Goal: Find specific fact: Find specific fact

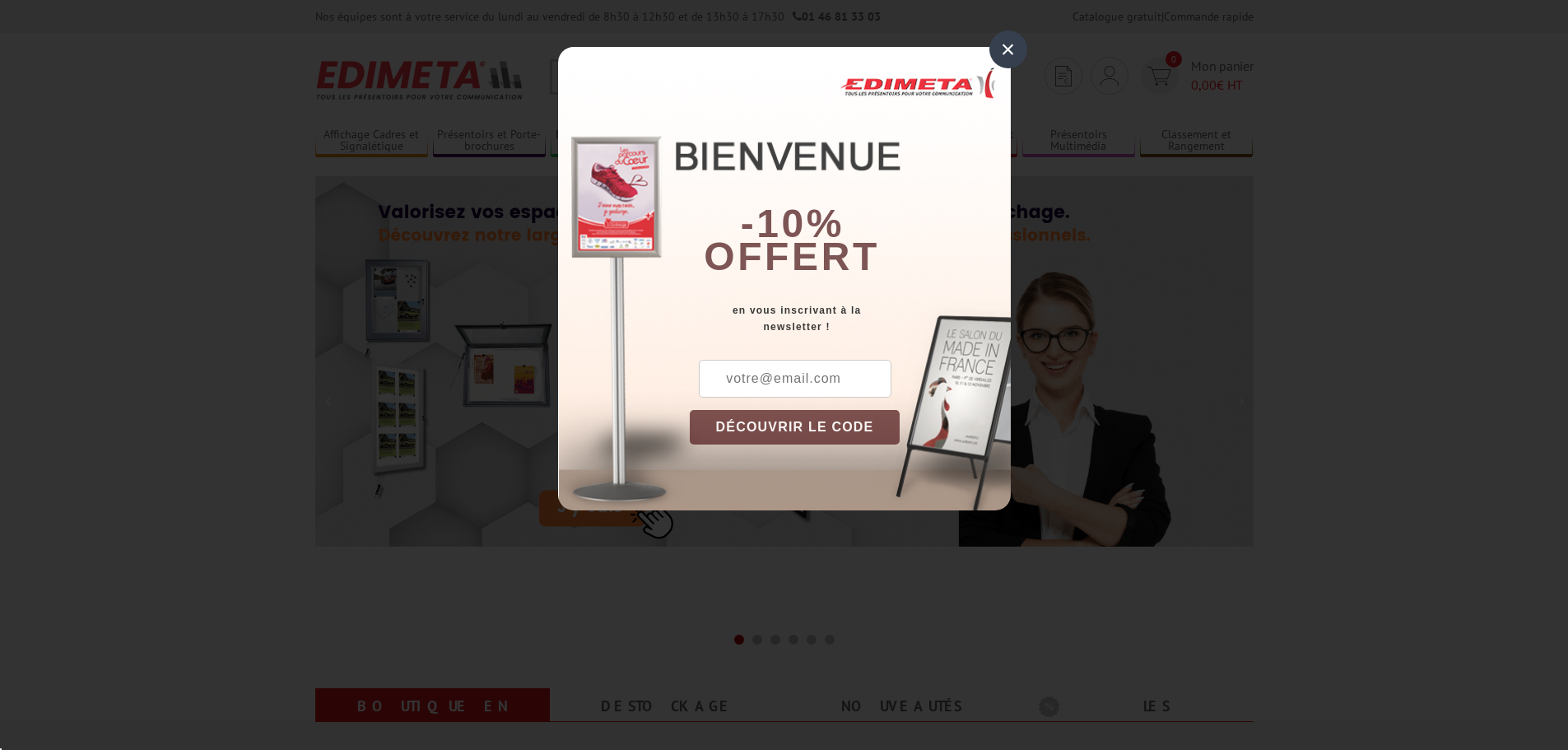
click at [1002, 46] on div "×" at bounding box center [1008, 50] width 38 height 38
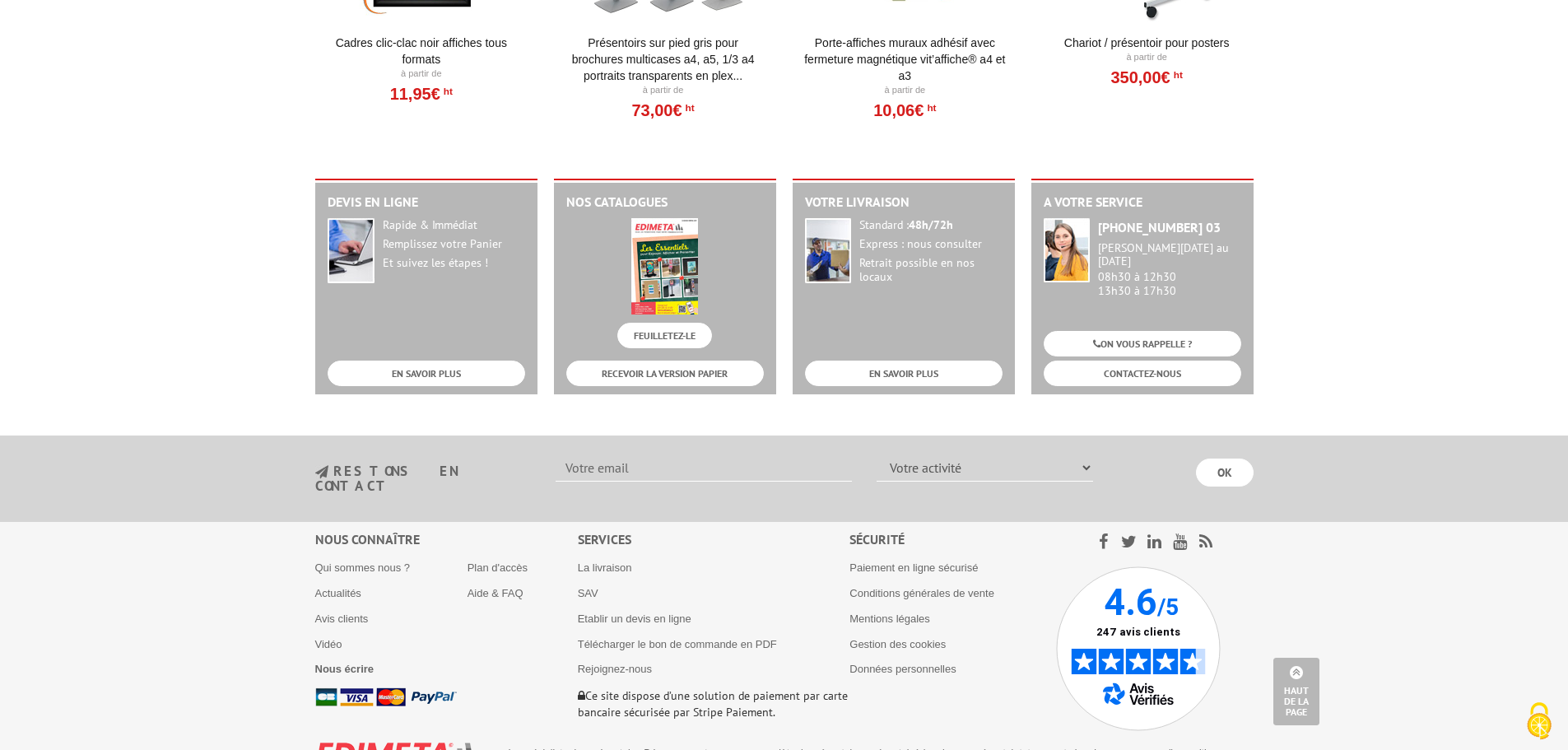
scroll to position [1963, 0]
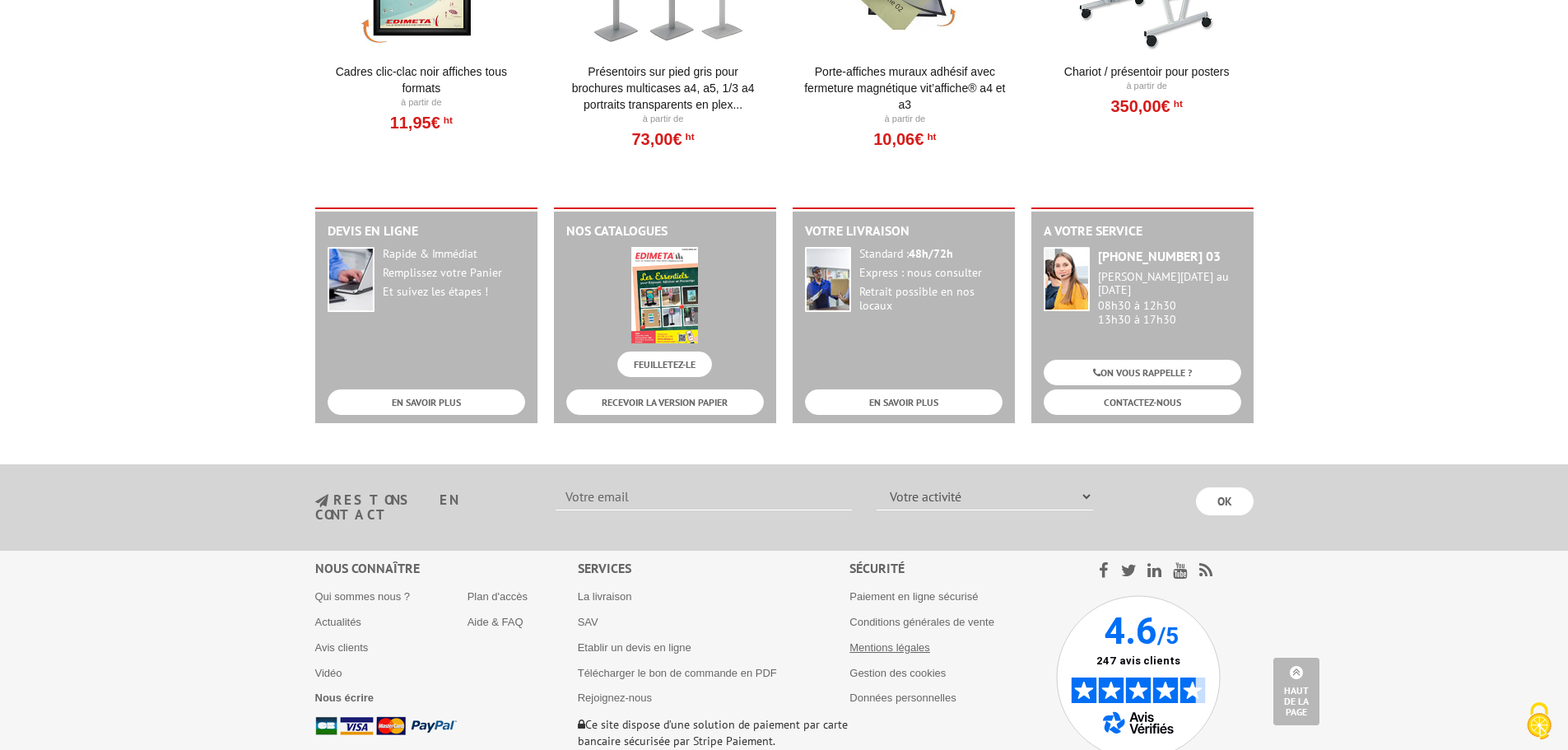
click at [894, 641] on link "Mentions légales" at bounding box center [889, 647] width 80 height 12
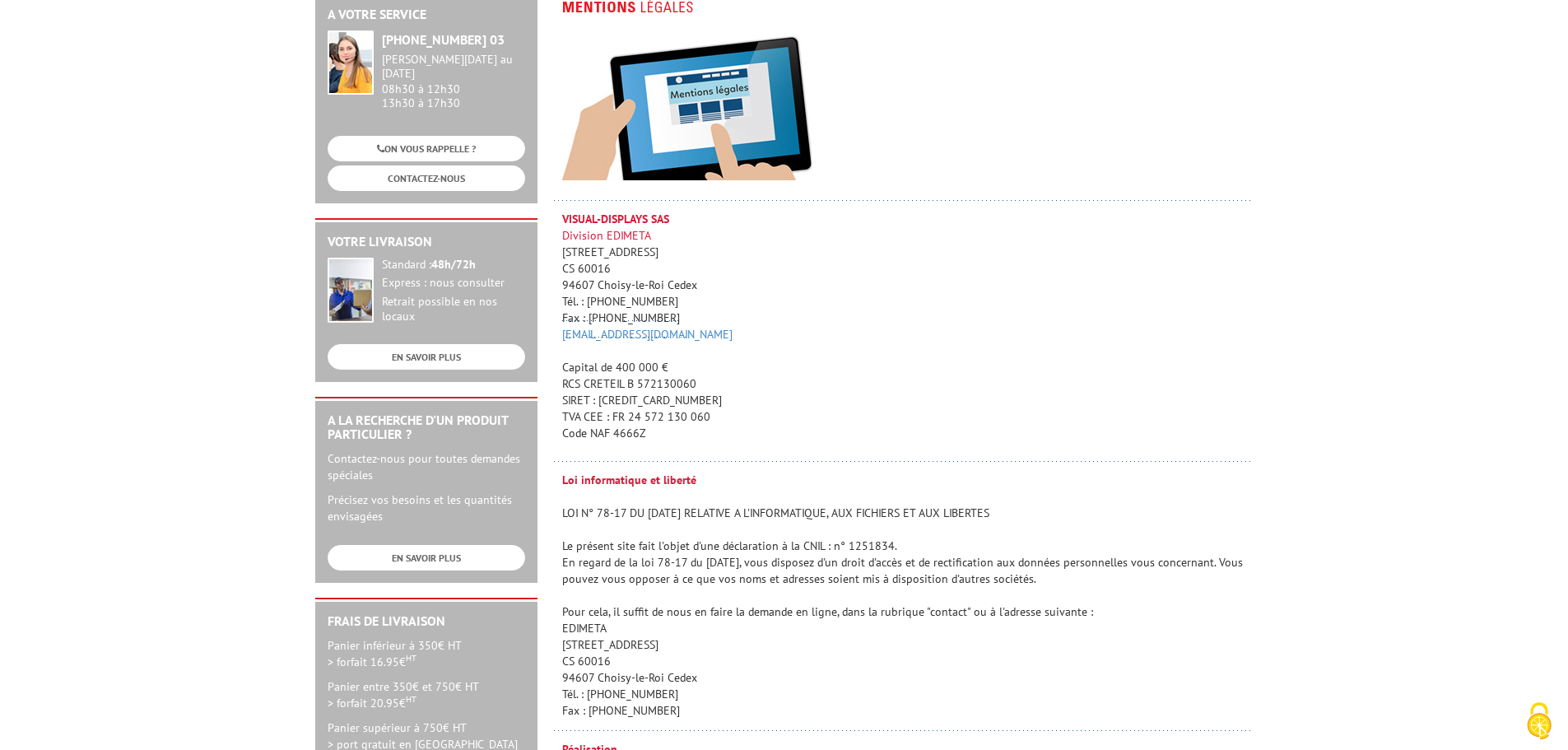
scroll to position [247, 0]
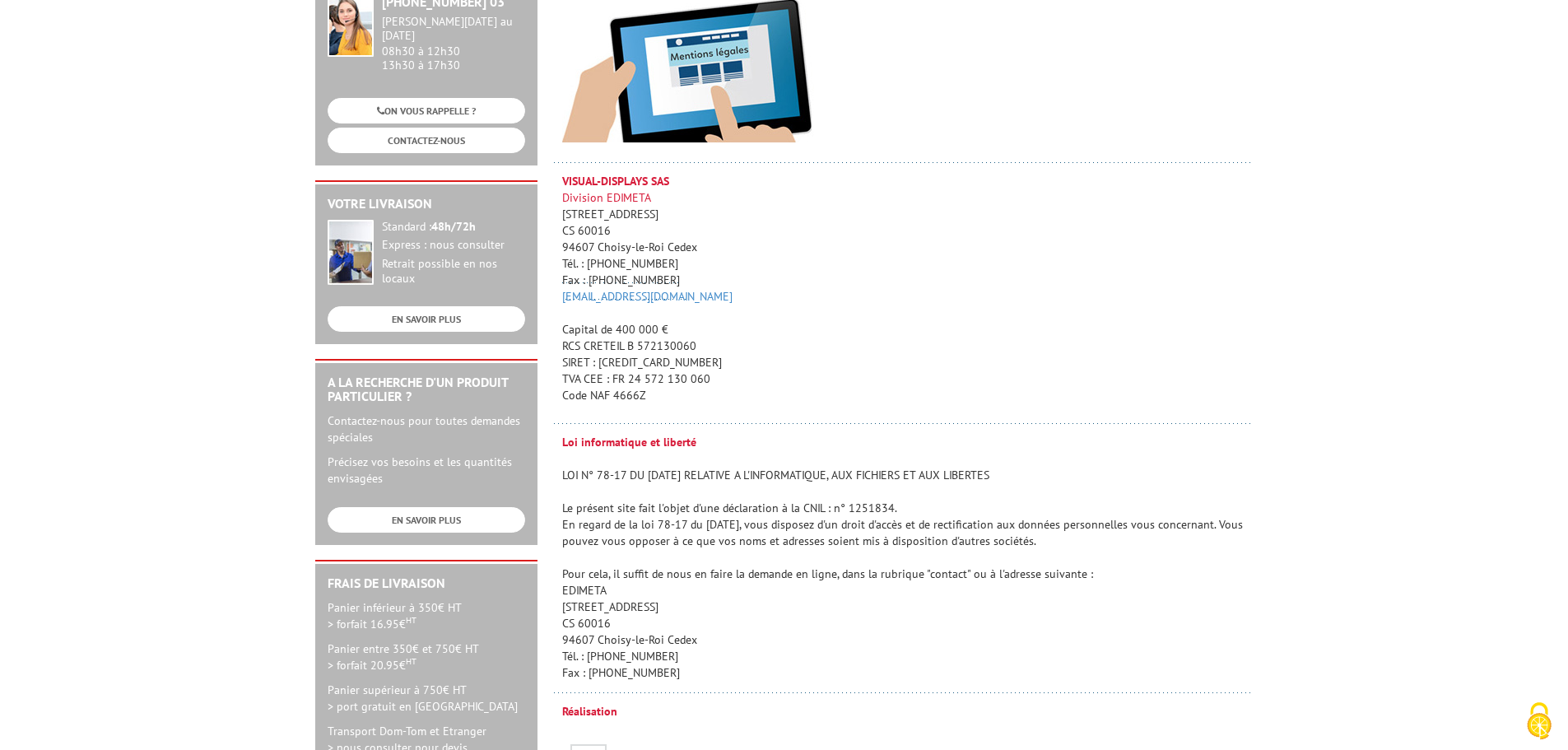
drag, startPoint x: 600, startPoint y: 358, endPoint x: 662, endPoint y: 357, distance: 62.0
click at [662, 357] on p "VISUAL-DISPLAYS SAS Division EDIMETA 10 Rue de la Darse CS 60016 94607 Choisy-l…" at bounding box center [908, 288] width 692 height 230
copy p "572 130 060"
